Goal: Information Seeking & Learning: Learn about a topic

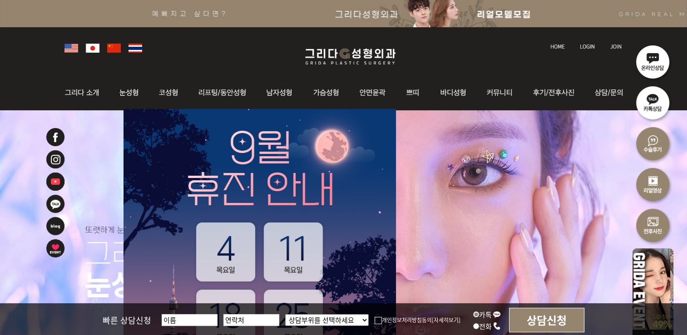
drag, startPoint x: 0, startPoint y: 0, endPoint x: 557, endPoint y: 94, distance: 564.6
click at [557, 94] on img at bounding box center [555, 92] width 63 height 35
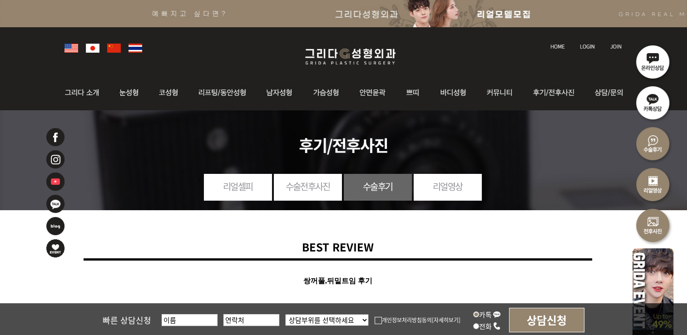
click at [311, 188] on link "수술전후사진" at bounding box center [308, 186] width 68 height 25
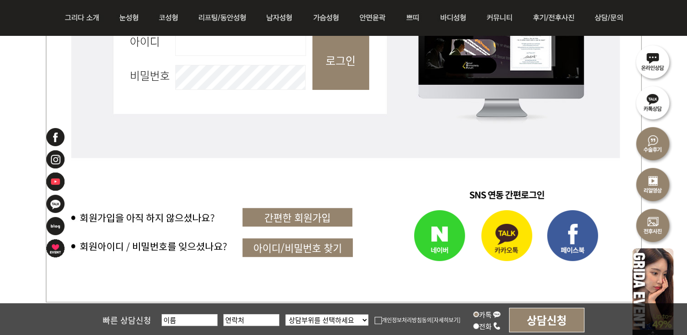
scroll to position [590, 0]
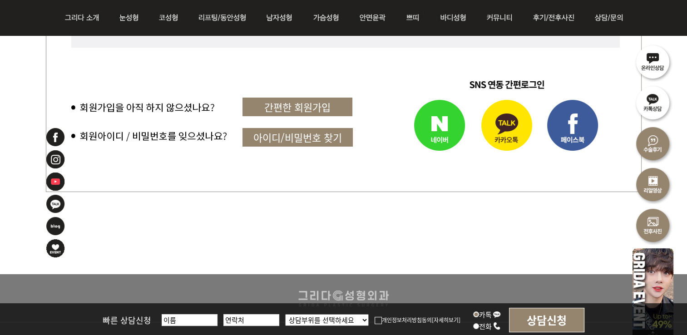
click at [494, 123] on img at bounding box center [508, 126] width 66 height 64
click at [446, 130] on img at bounding box center [423, 126] width 103 height 64
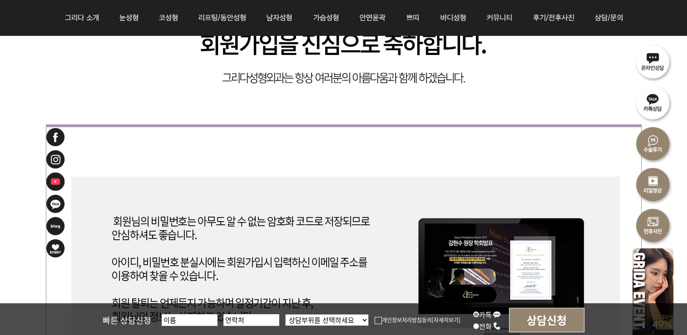
scroll to position [136, 0]
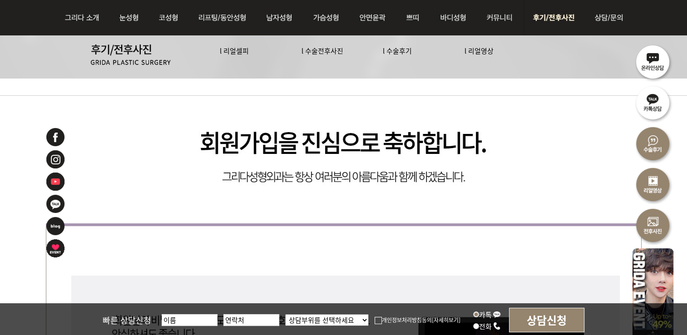
click at [336, 50] on link "l 수술전후사진" at bounding box center [323, 51] width 42 height 10
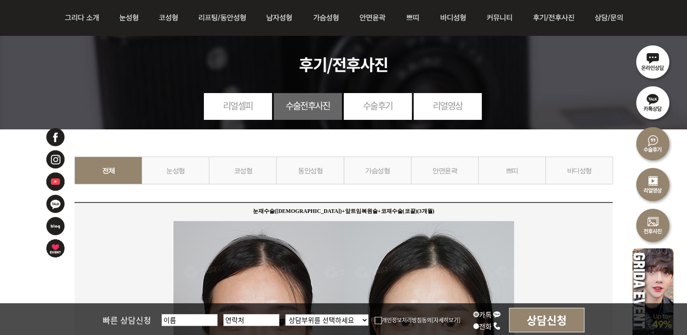
scroll to position [136, 0]
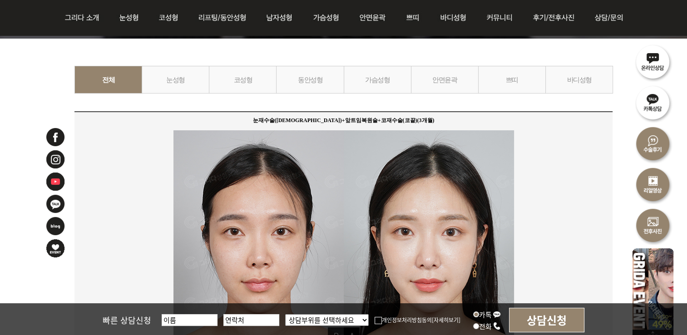
click at [191, 74] on link "눈성형" at bounding box center [176, 80] width 68 height 28
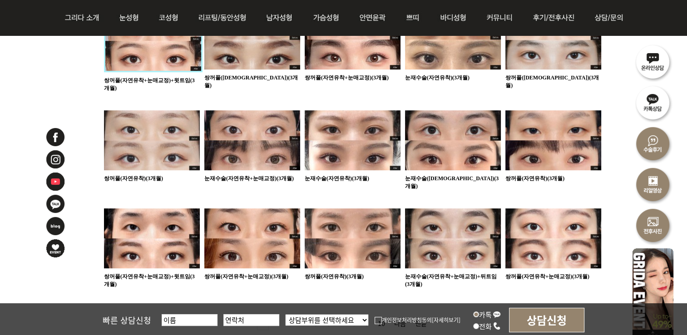
scroll to position [545, 0]
